Goal: Use online tool/utility: Utilize a website feature to perform a specific function

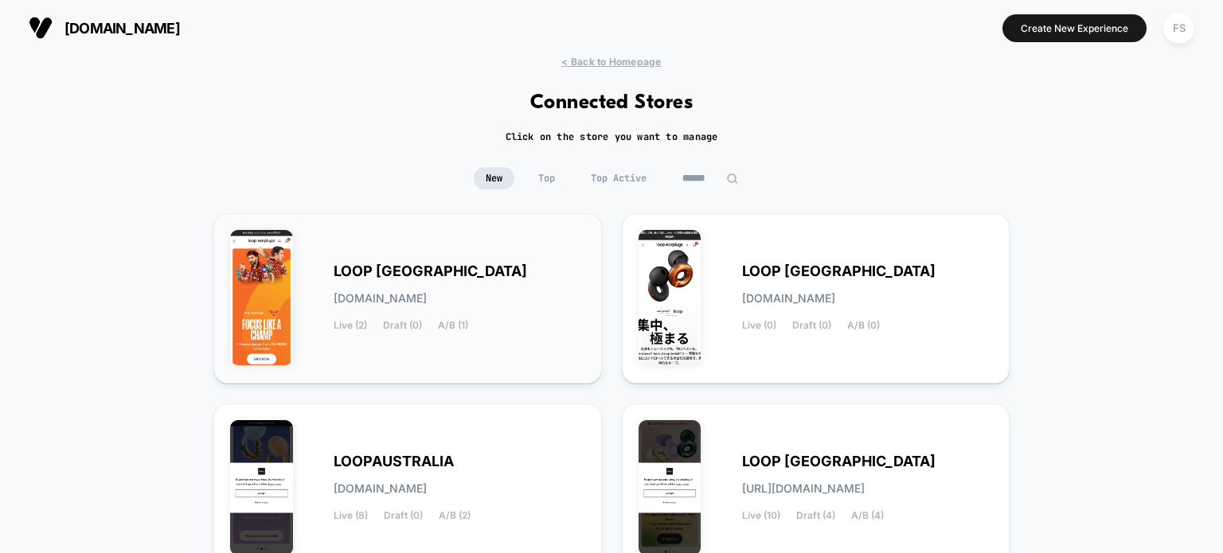
click at [511, 280] on div "LOOP [GEOGRAPHIC_DATA] [DOMAIN_NAME] Live (2) Draft (0) A/B (1)" at bounding box center [460, 298] width 252 height 65
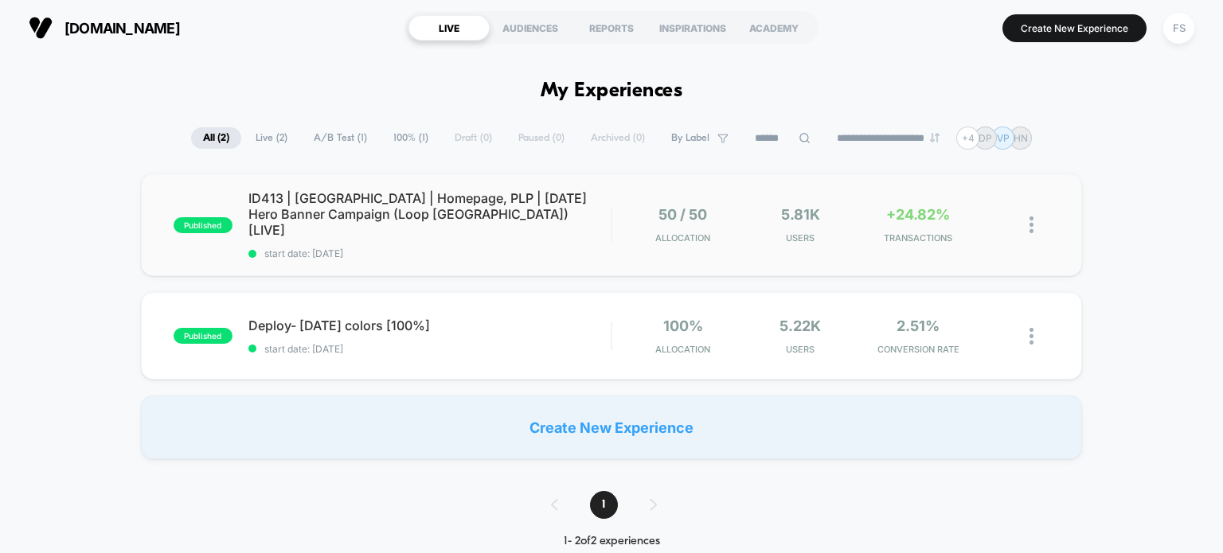
click at [357, 181] on div "published ID413 | [GEOGRAPHIC_DATA] | Homepage, PLP | [DATE] Hero Banner Campai…" at bounding box center [612, 225] width 942 height 103
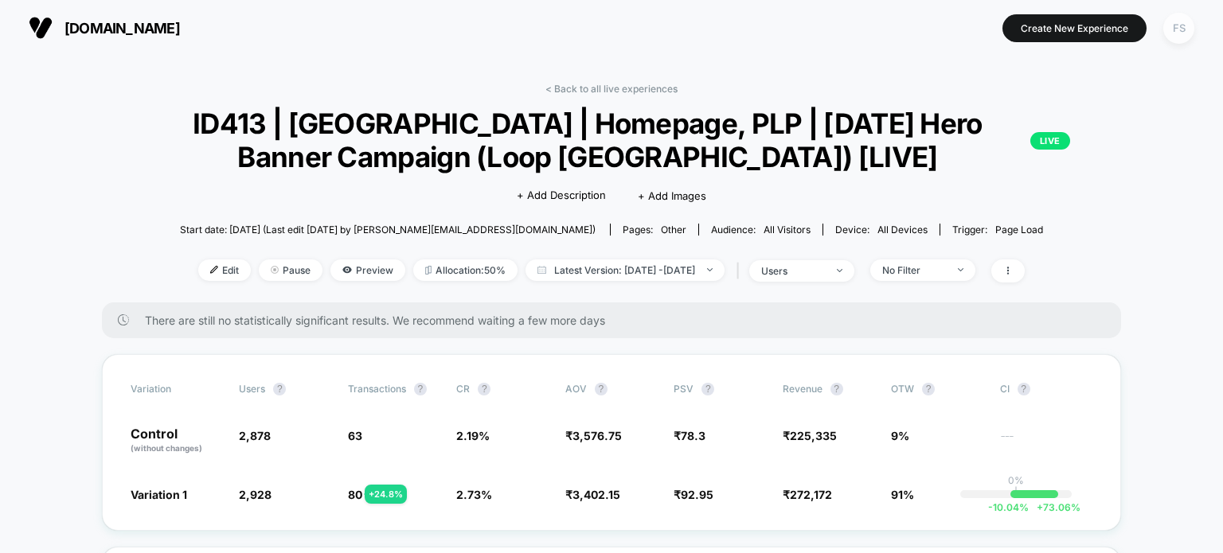
click at [1179, 31] on div "FS" at bounding box center [1179, 28] width 31 height 31
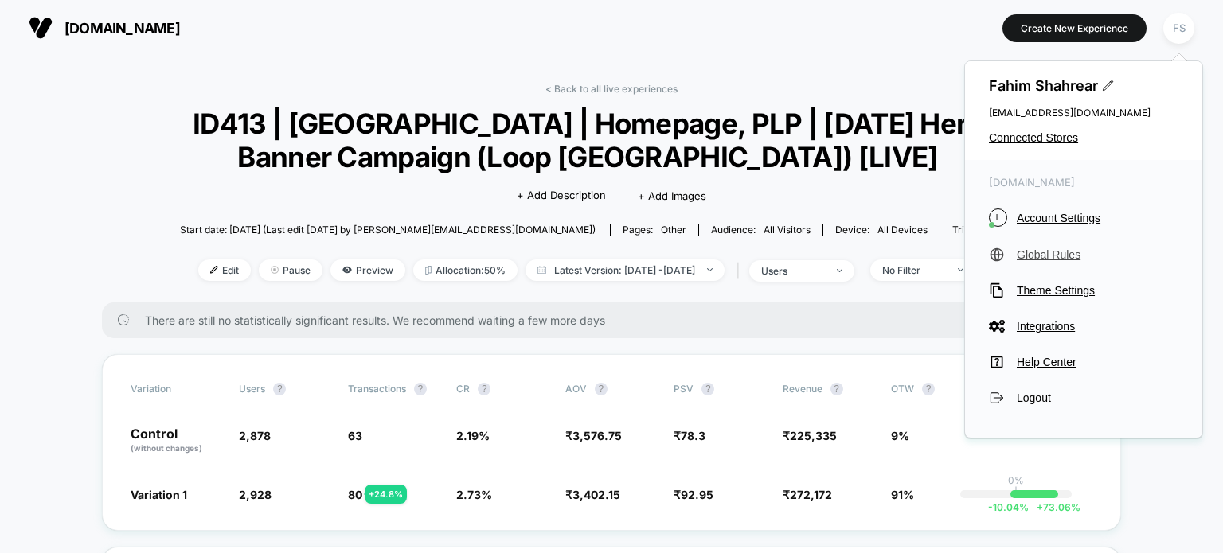
click at [1046, 255] on span "Global Rules" at bounding box center [1098, 254] width 162 height 13
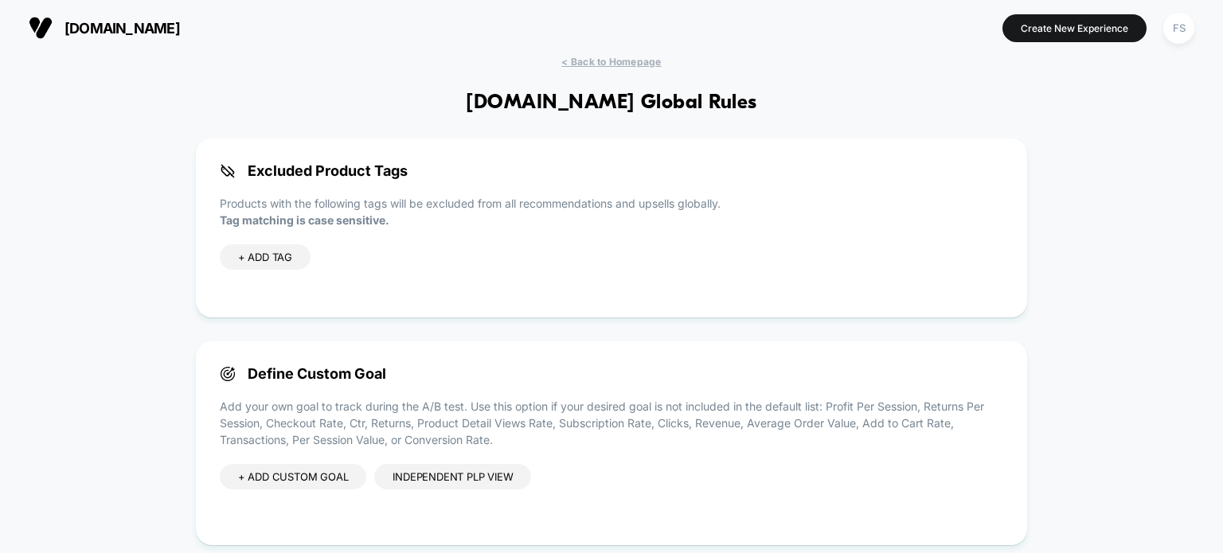
scroll to position [228, 0]
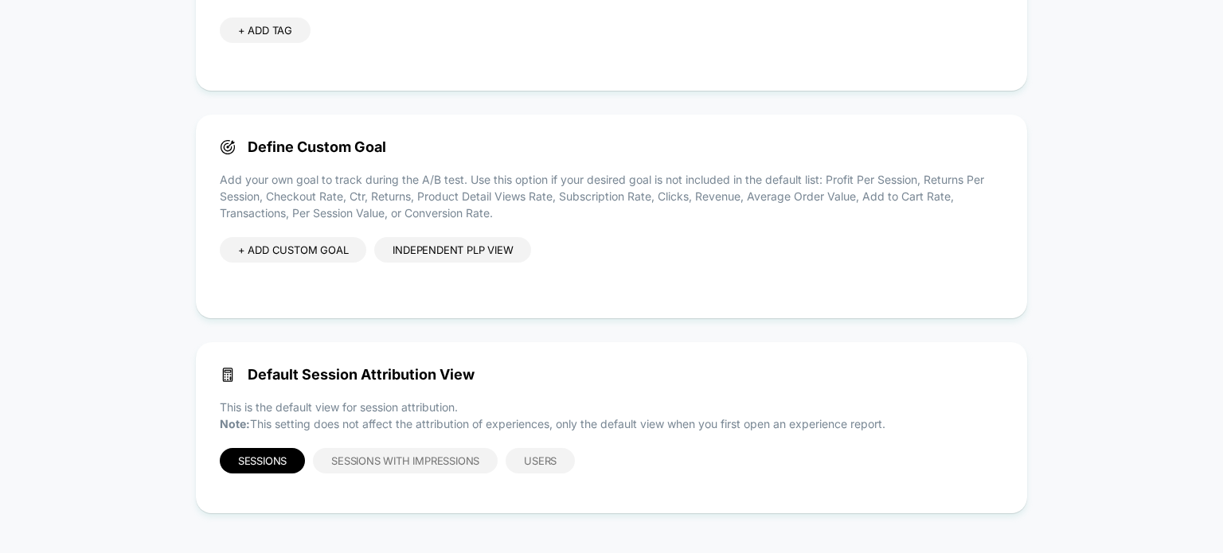
click at [429, 252] on div "Independent PLP view" at bounding box center [452, 249] width 157 height 25
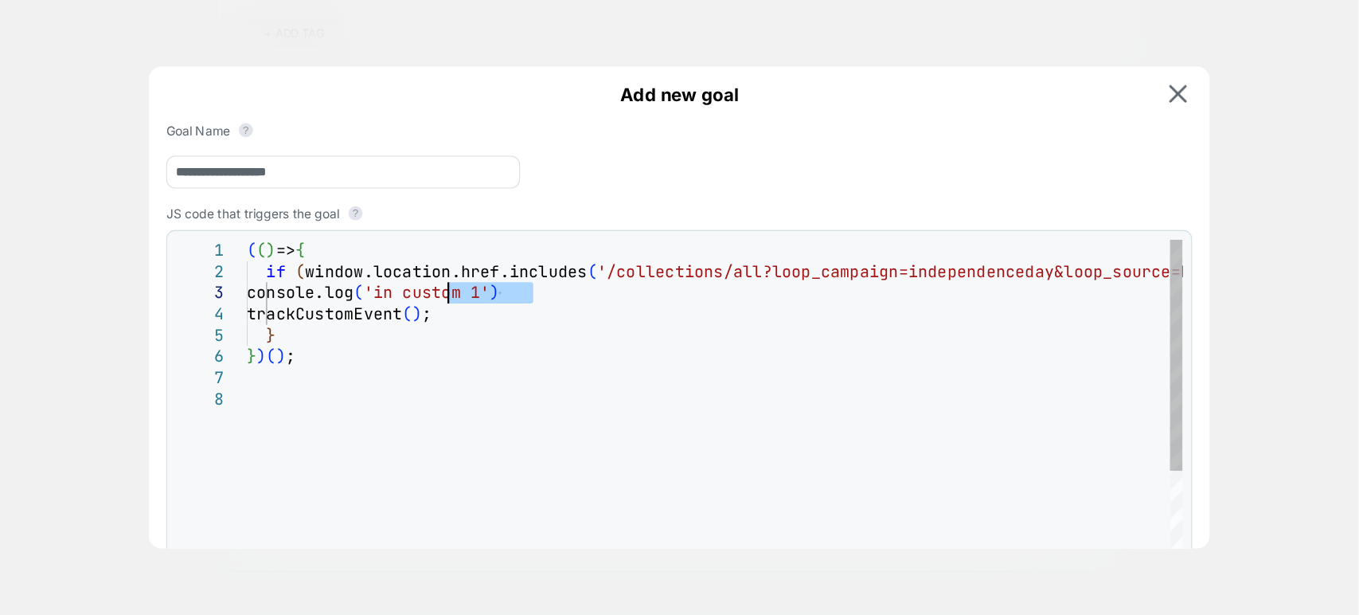
scroll to position [0, 0]
drag, startPoint x: 481, startPoint y: 270, endPoint x: 175, endPoint y: 269, distance: 305.8
click at [222, 269] on div "( ( ) => { if ( window.location.href.includes ( '/collections/all?loop_campaign…" at bounding box center [713, 433] width 983 height 435
type textarea "**********"
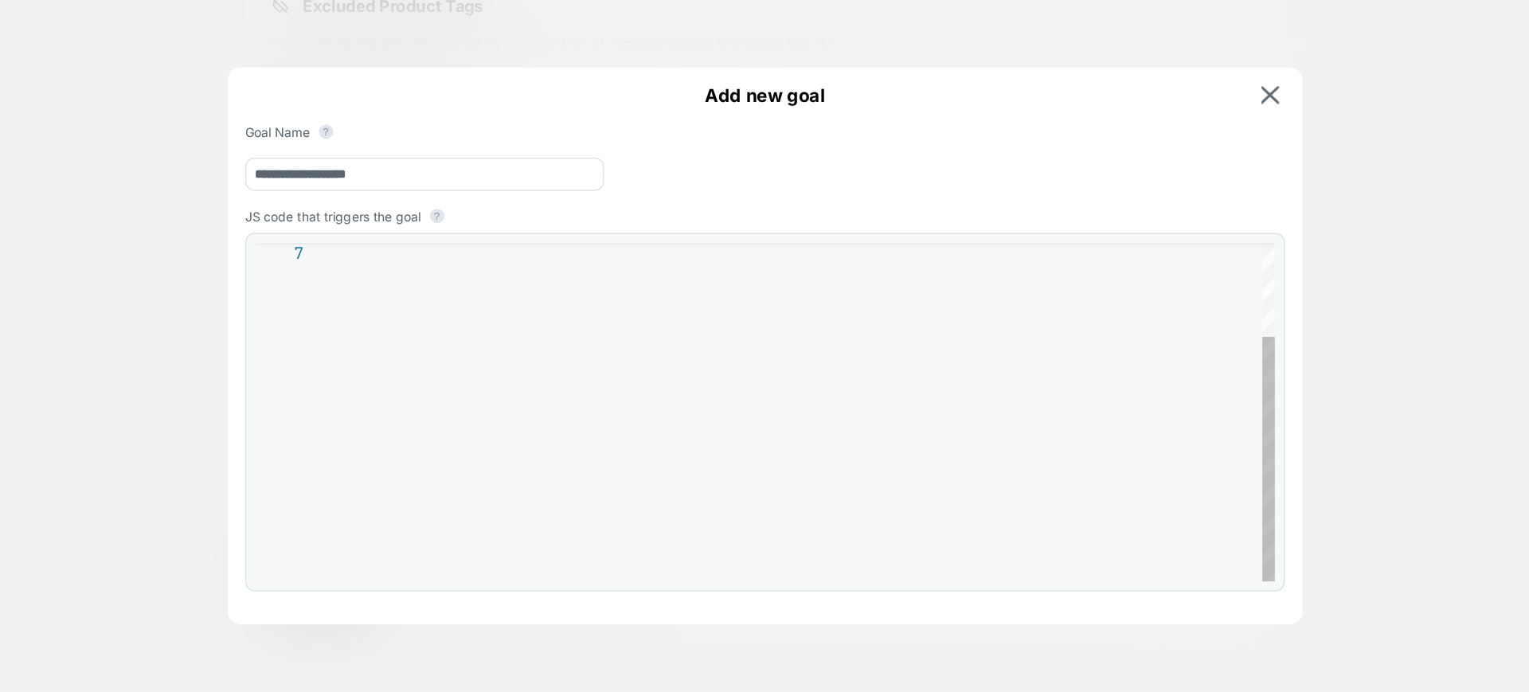
scroll to position [72, 0]
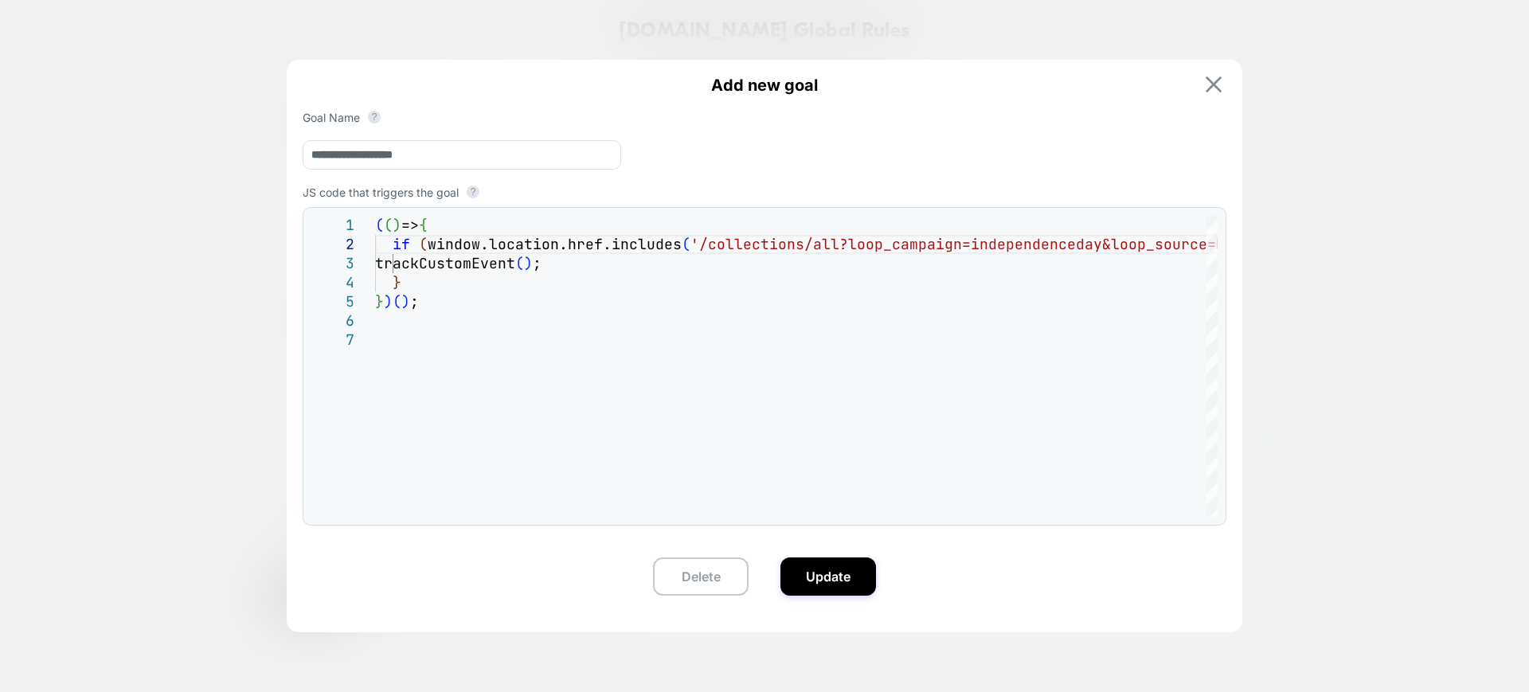
click at [1213, 84] on img at bounding box center [1214, 84] width 16 height 16
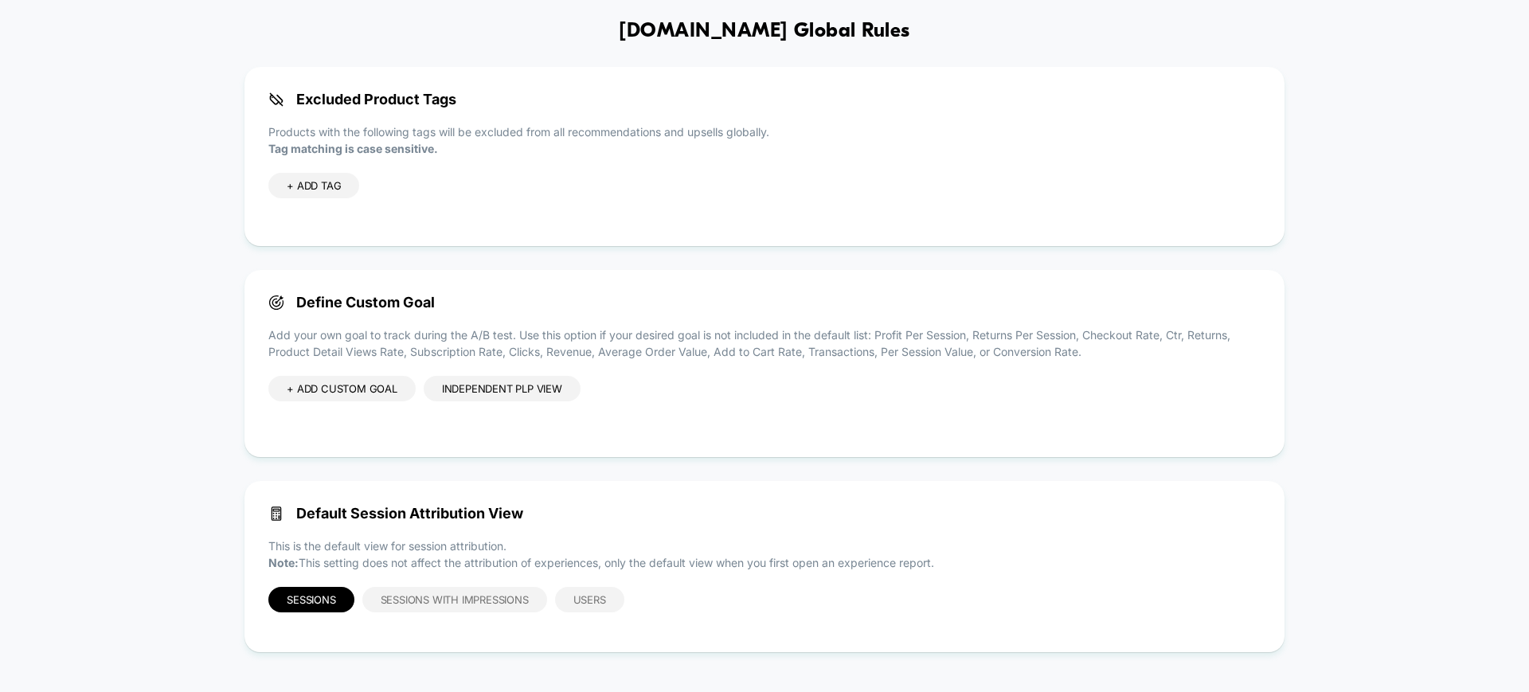
click at [496, 385] on div "Independent PLP view" at bounding box center [502, 388] width 157 height 25
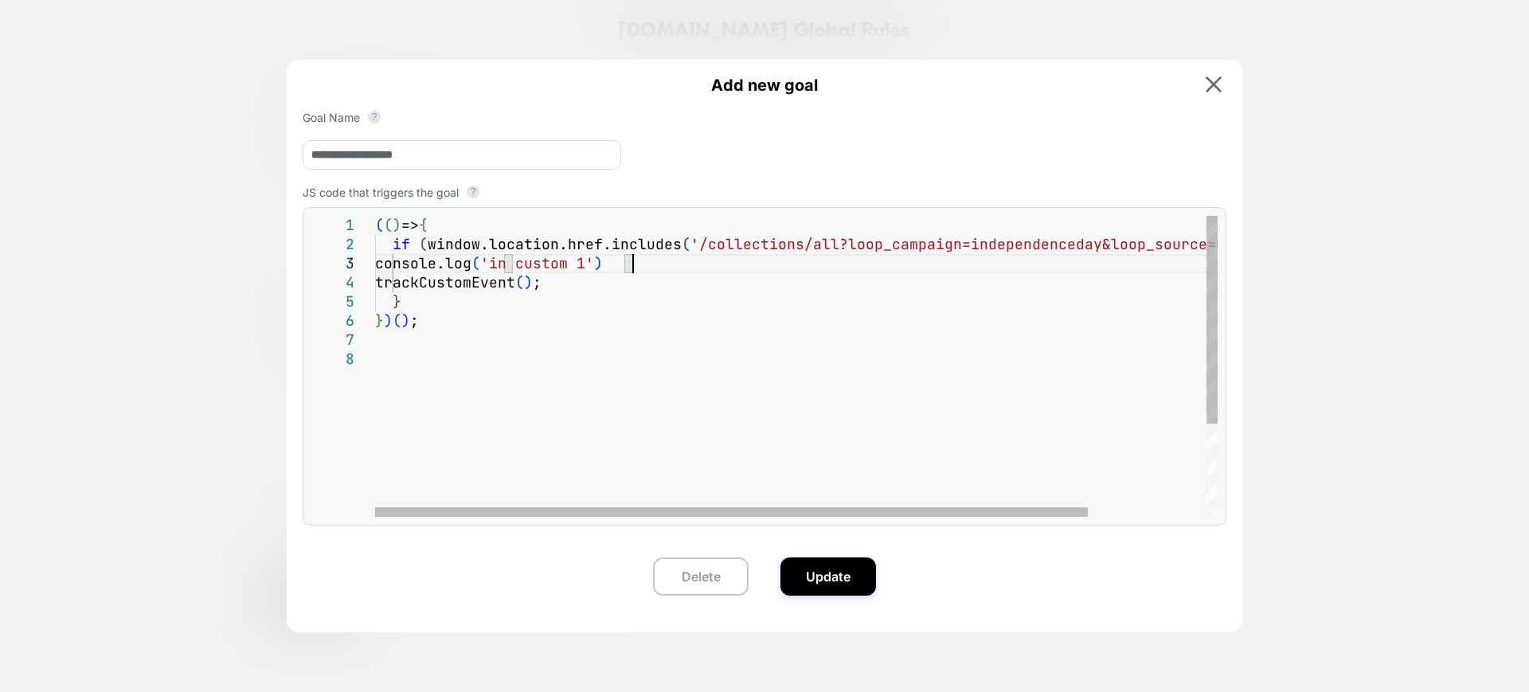
scroll to position [0, 0]
drag, startPoint x: 643, startPoint y: 259, endPoint x: 345, endPoint y: 267, distance: 298.7
click at [375, 267] on div "( ( ) => { if ( window.location.href.includes ( '/collections/all?loop_campaign…" at bounding box center [866, 433] width 983 height 435
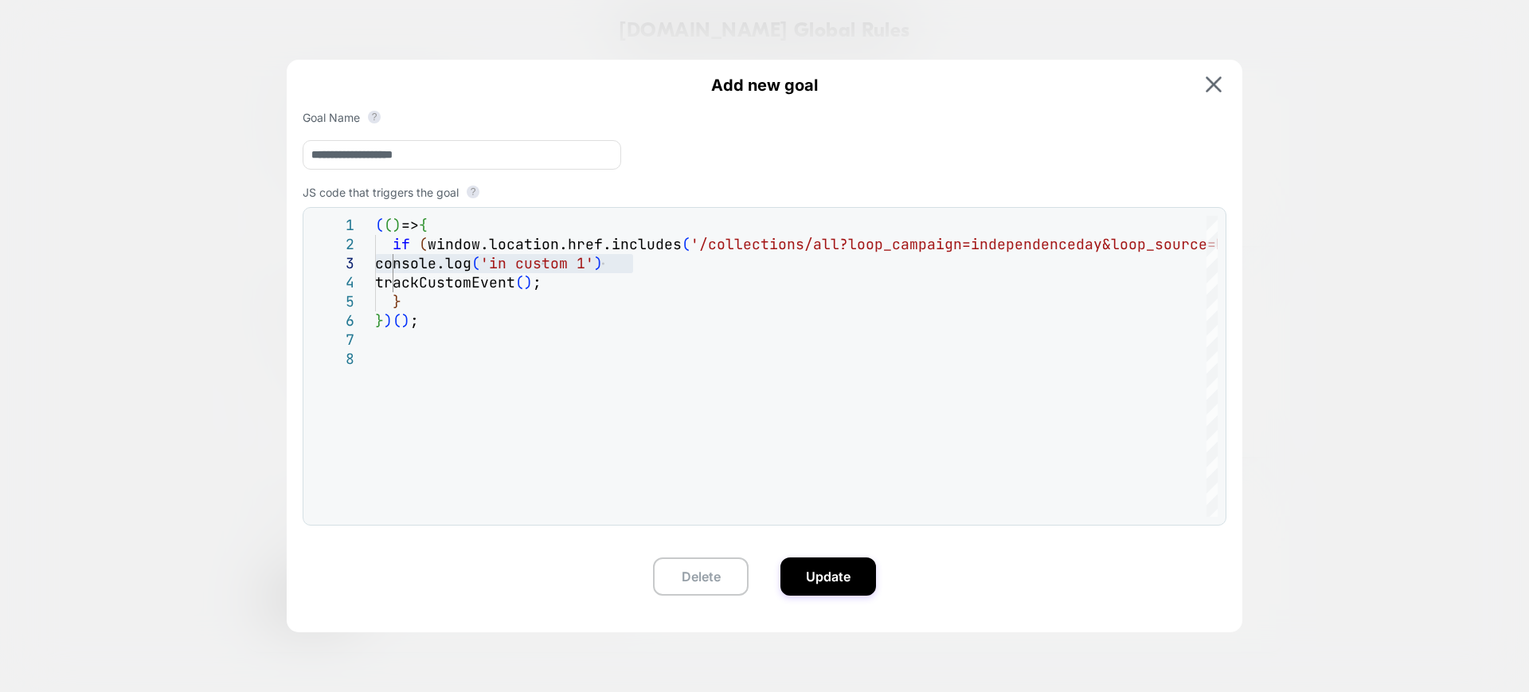
click at [1207, 68] on div "**********" at bounding box center [765, 340] width 956 height 560
click at [1215, 81] on img at bounding box center [1214, 84] width 16 height 16
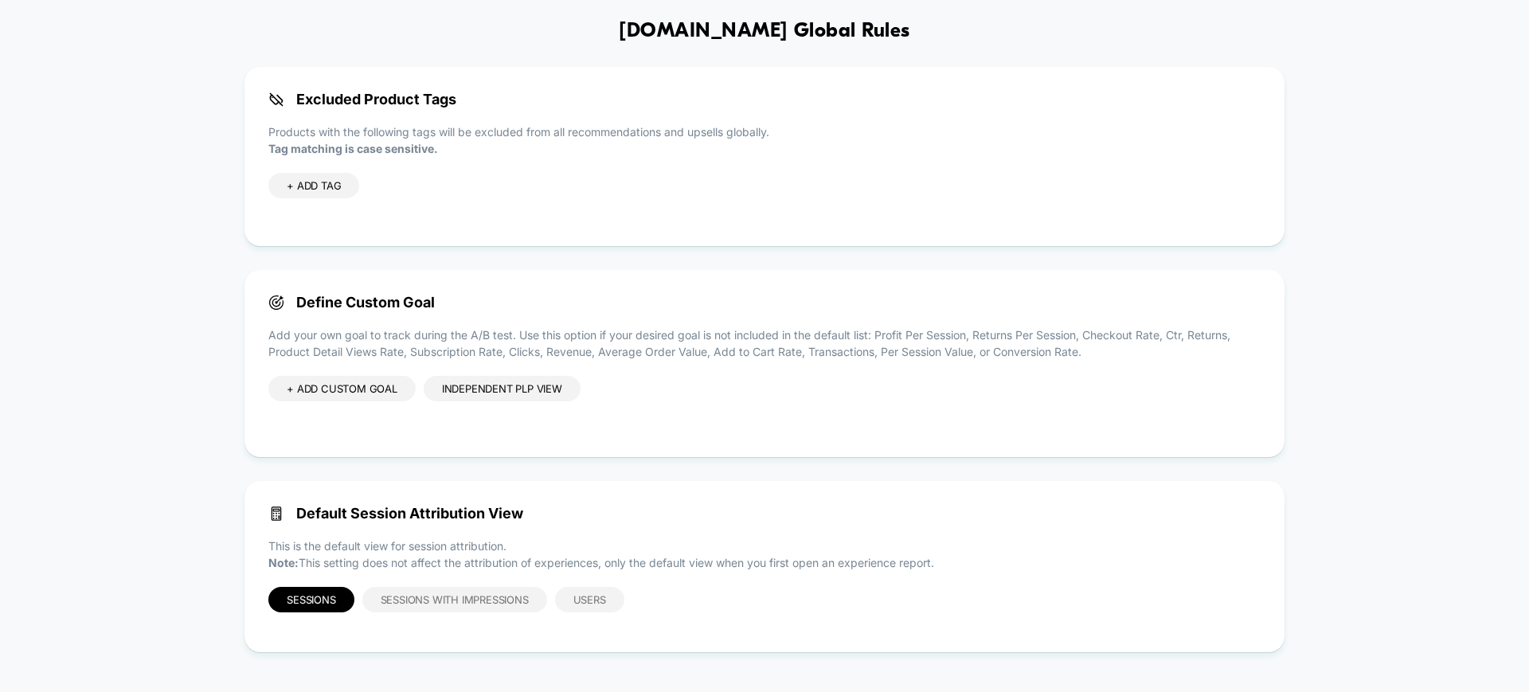
click at [774, 229] on div "+ ADD TAG" at bounding box center [764, 201] width 992 height 57
click at [515, 390] on div "Independent PLP view" at bounding box center [502, 388] width 157 height 25
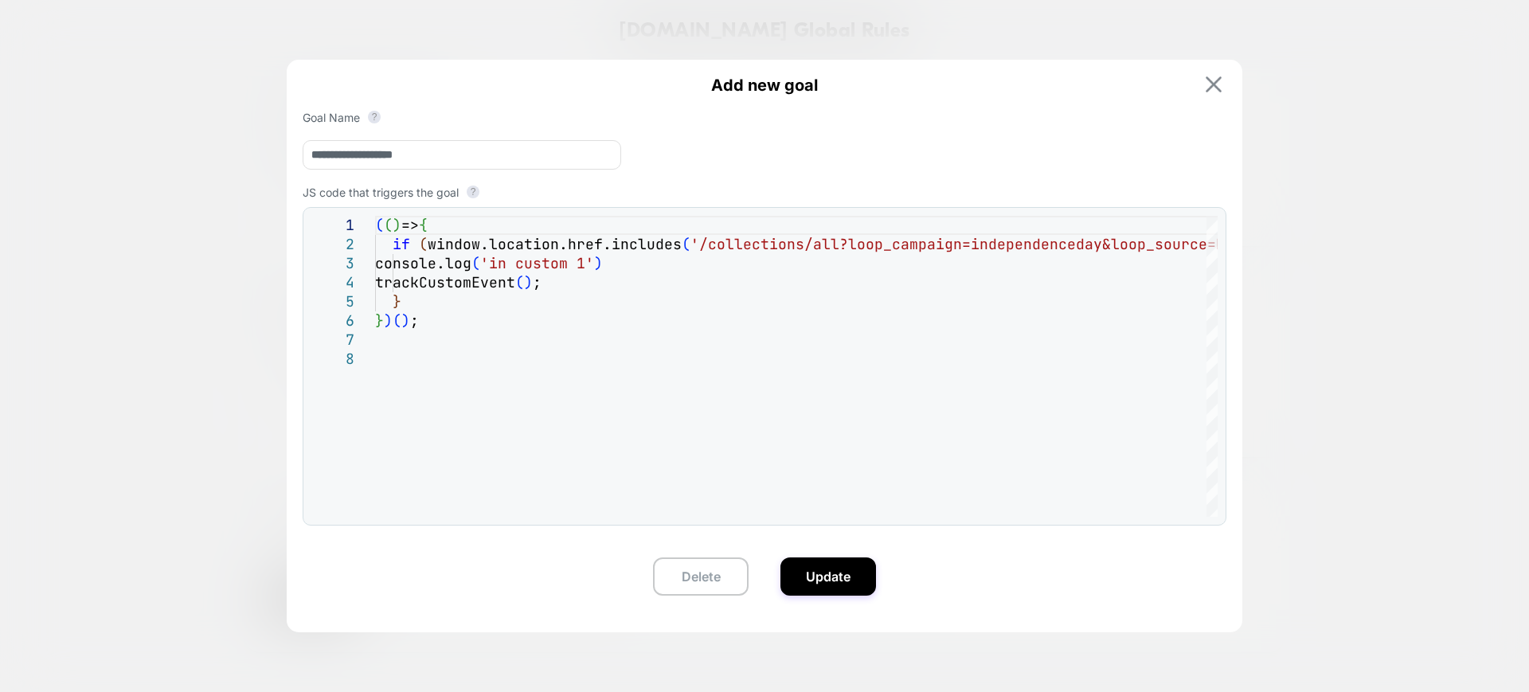
click at [1213, 84] on img at bounding box center [1214, 84] width 16 height 16
